Goal: Find specific page/section: Find specific page/section

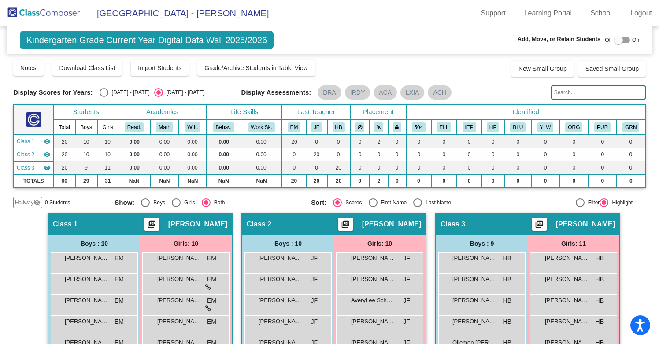
click at [60, 9] on img at bounding box center [44, 13] width 88 height 26
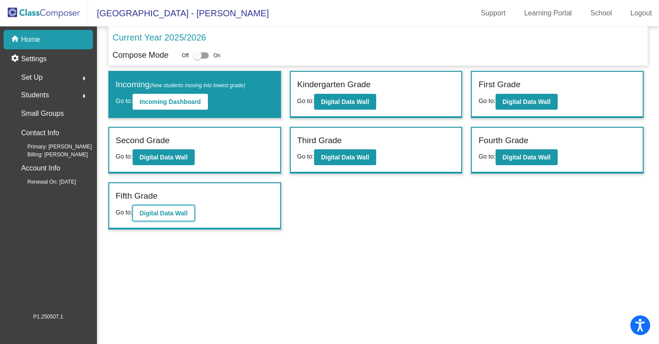
click at [172, 213] on b "Digital Data Wall" at bounding box center [164, 213] width 48 height 7
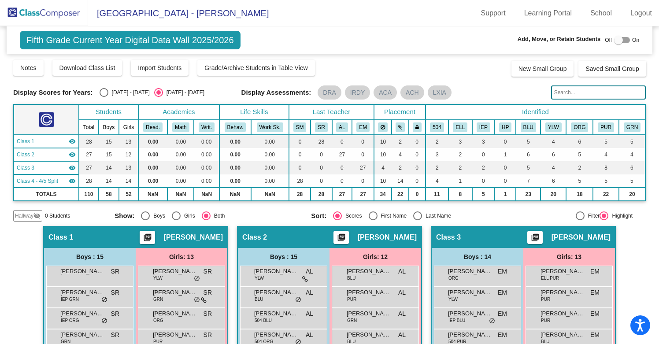
click at [571, 93] on input "text" at bounding box center [598, 93] width 95 height 14
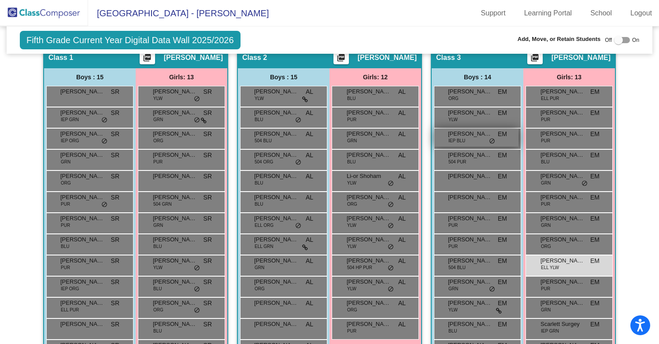
scroll to position [182, 0]
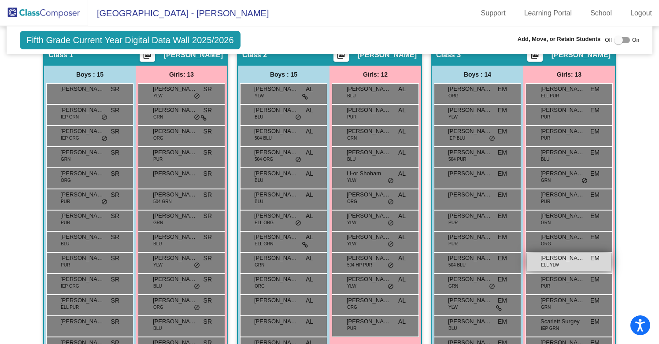
type input "nani"
click at [569, 261] on span "[PERSON_NAME]" at bounding box center [563, 258] width 44 height 9
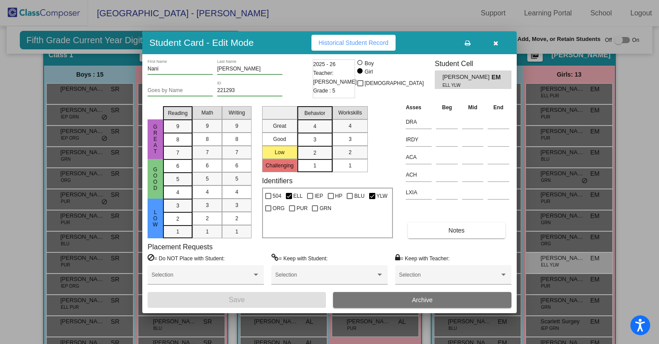
click at [624, 94] on div at bounding box center [329, 172] width 659 height 344
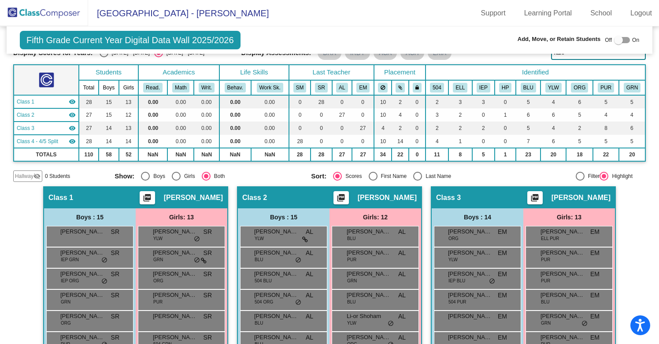
scroll to position [38, 0]
